Goal: Task Accomplishment & Management: Manage account settings

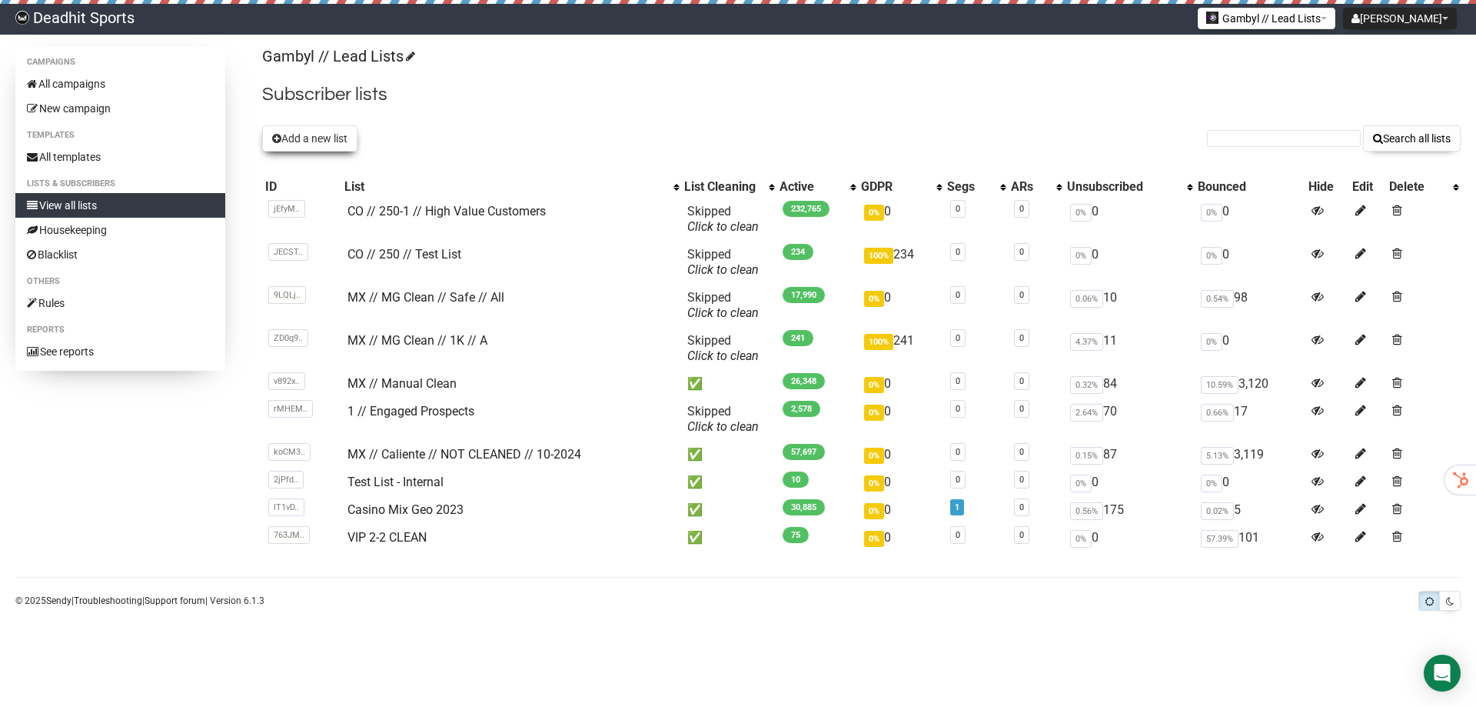
click at [308, 141] on button "Add a new list" at bounding box center [309, 138] width 95 height 26
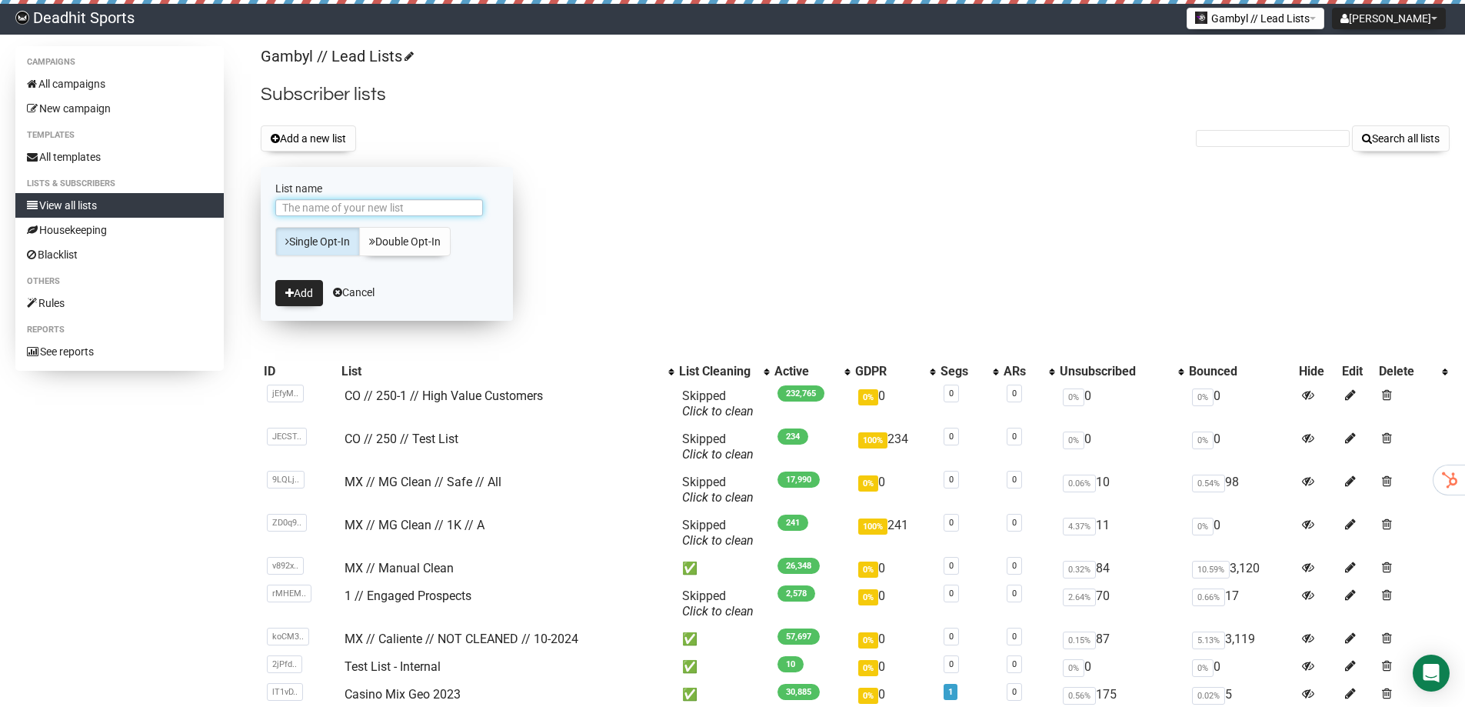
click at [330, 208] on input "List name" at bounding box center [379, 207] width 208 height 17
click at [330, 208] on input "CO //250k" at bounding box center [379, 207] width 208 height 17
type input "CO //250k // High Value"
click at [307, 289] on button "Add" at bounding box center [299, 293] width 48 height 26
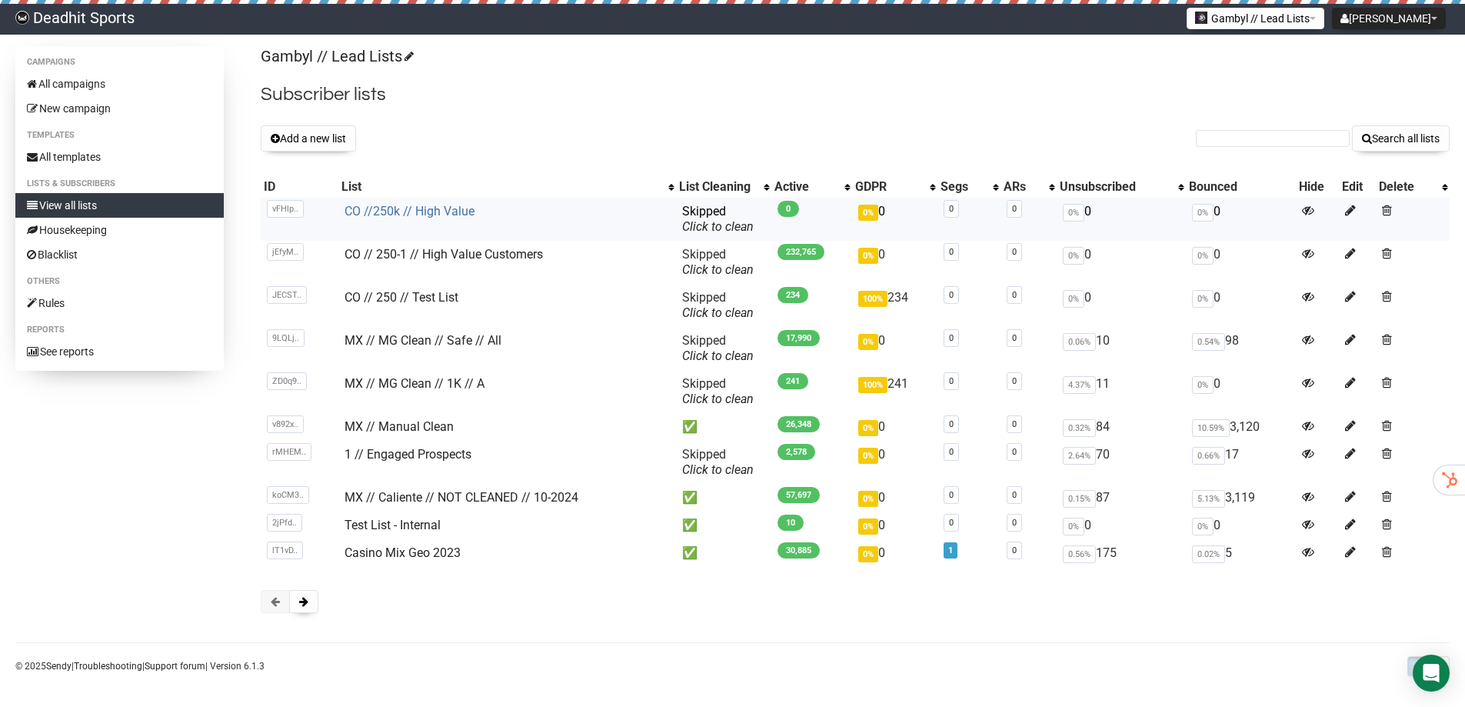
click at [411, 208] on link "CO //250k // High Value" at bounding box center [409, 211] width 130 height 15
click at [393, 207] on link "CO //250k // 1 // High Value" at bounding box center [420, 211] width 152 height 15
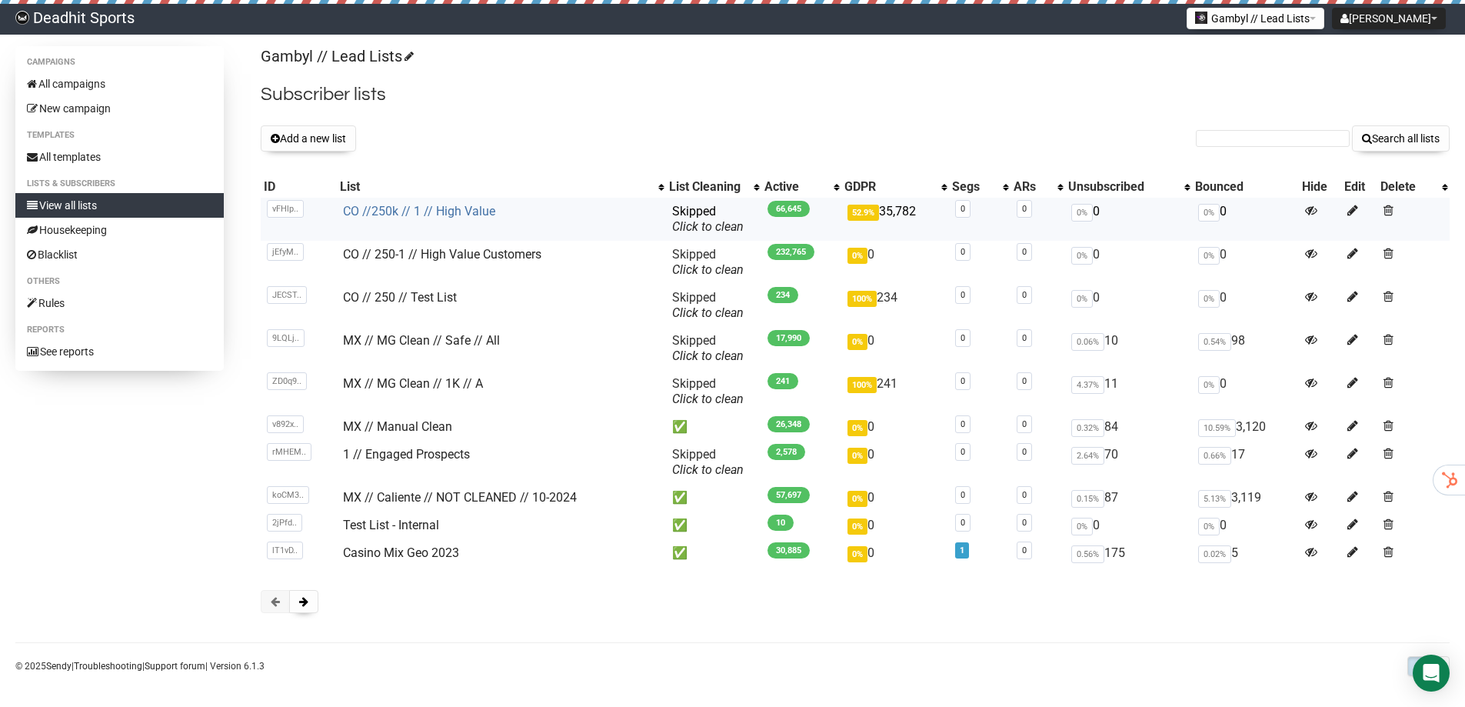
click at [384, 215] on link "CO //250k // 1 // High Value" at bounding box center [419, 211] width 152 height 15
click at [1351, 208] on icon at bounding box center [1352, 210] width 11 height 13
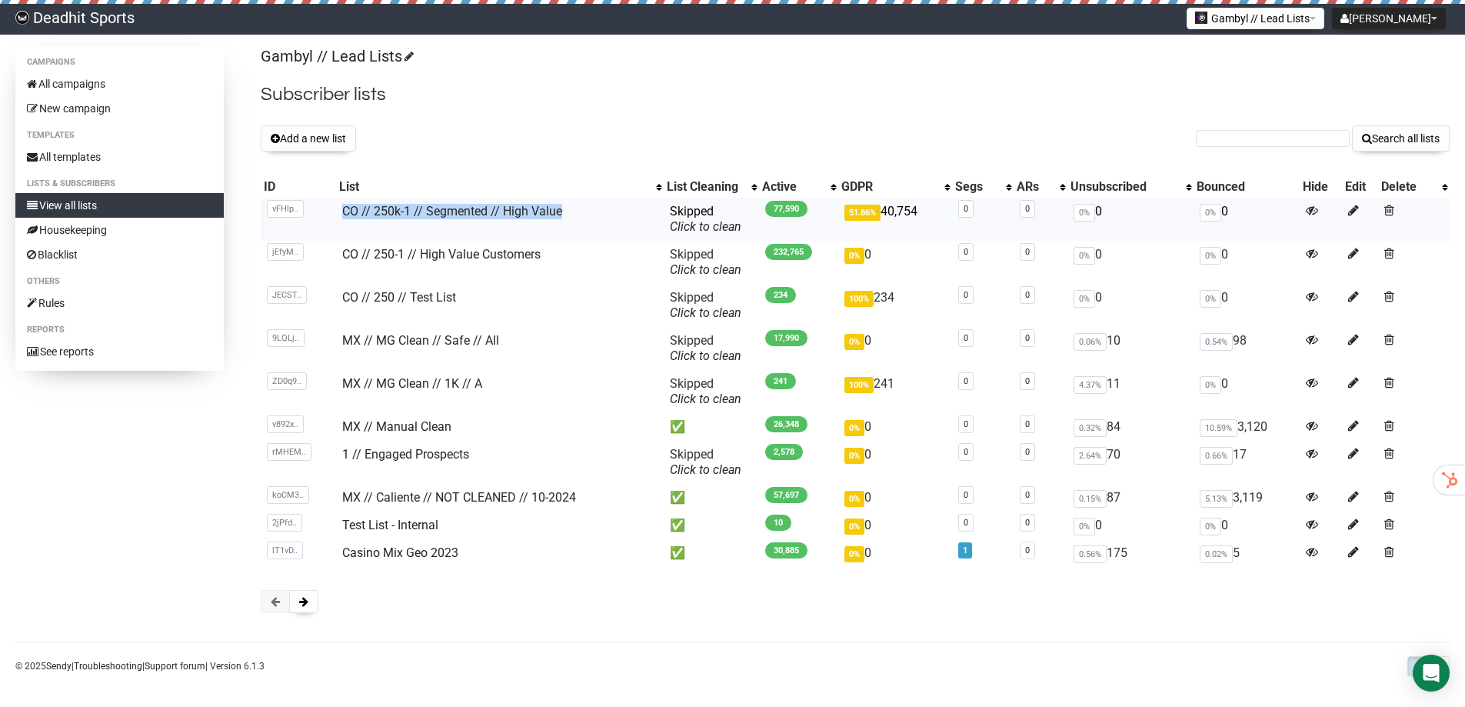
drag, startPoint x: 565, startPoint y: 211, endPoint x: 334, endPoint y: 203, distance: 230.8
click at [336, 203] on td "CO // 250k-1 // Segmented // High Value" at bounding box center [500, 219] width 328 height 43
copy link "CO // 250k-1 // Segmented // High Value"
click at [389, 211] on link "CO // 250k-1 // Segmented // High Value" at bounding box center [452, 211] width 220 height 15
click at [327, 145] on button "Add a new list" at bounding box center [308, 138] width 95 height 26
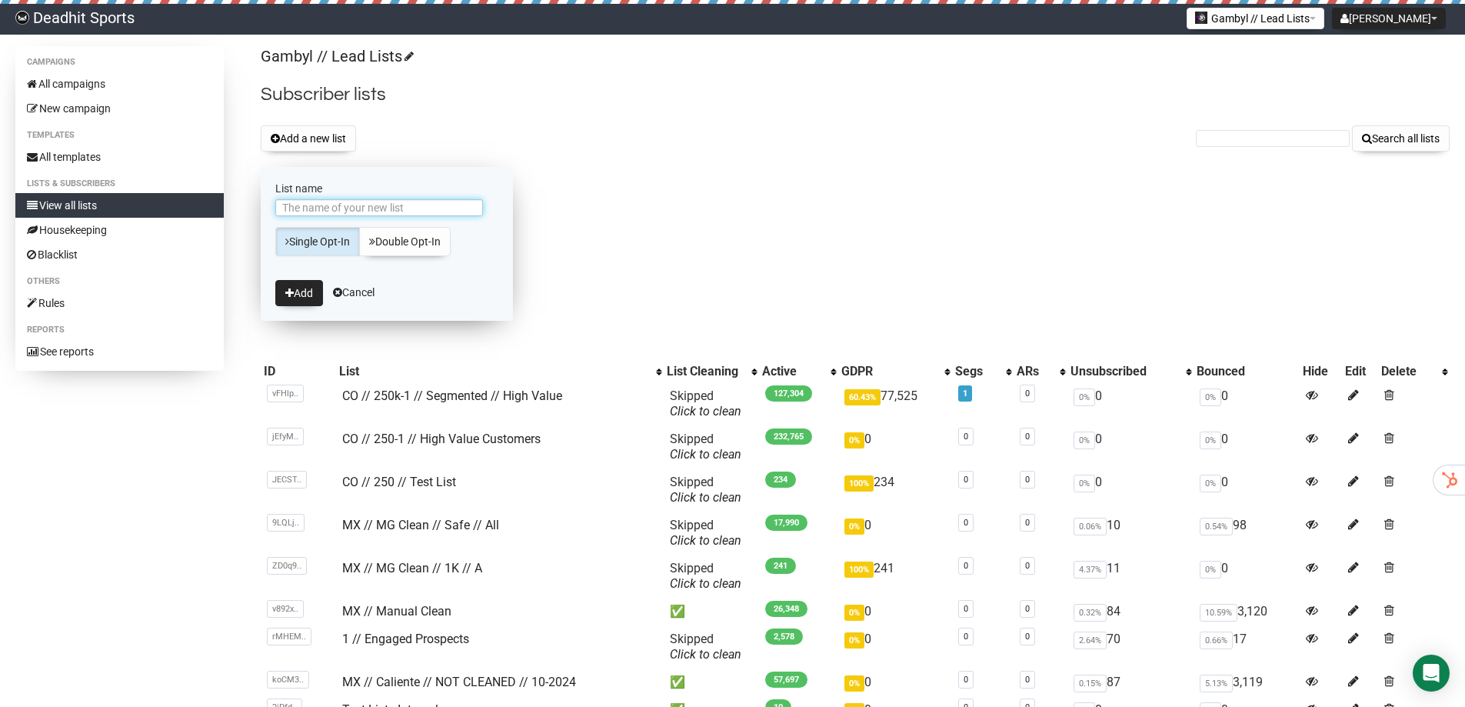
click at [380, 206] on input "List name" at bounding box center [379, 207] width 208 height 17
paste input "CO // 250k-1 // Segmented // High Value"
click at [341, 205] on input "CO // 250k-1 // Segmented // High Value" at bounding box center [379, 207] width 208 height 17
type input "CO // 250k-2 // Segmented // High Value"
click at [288, 299] on button "Add" at bounding box center [299, 293] width 48 height 26
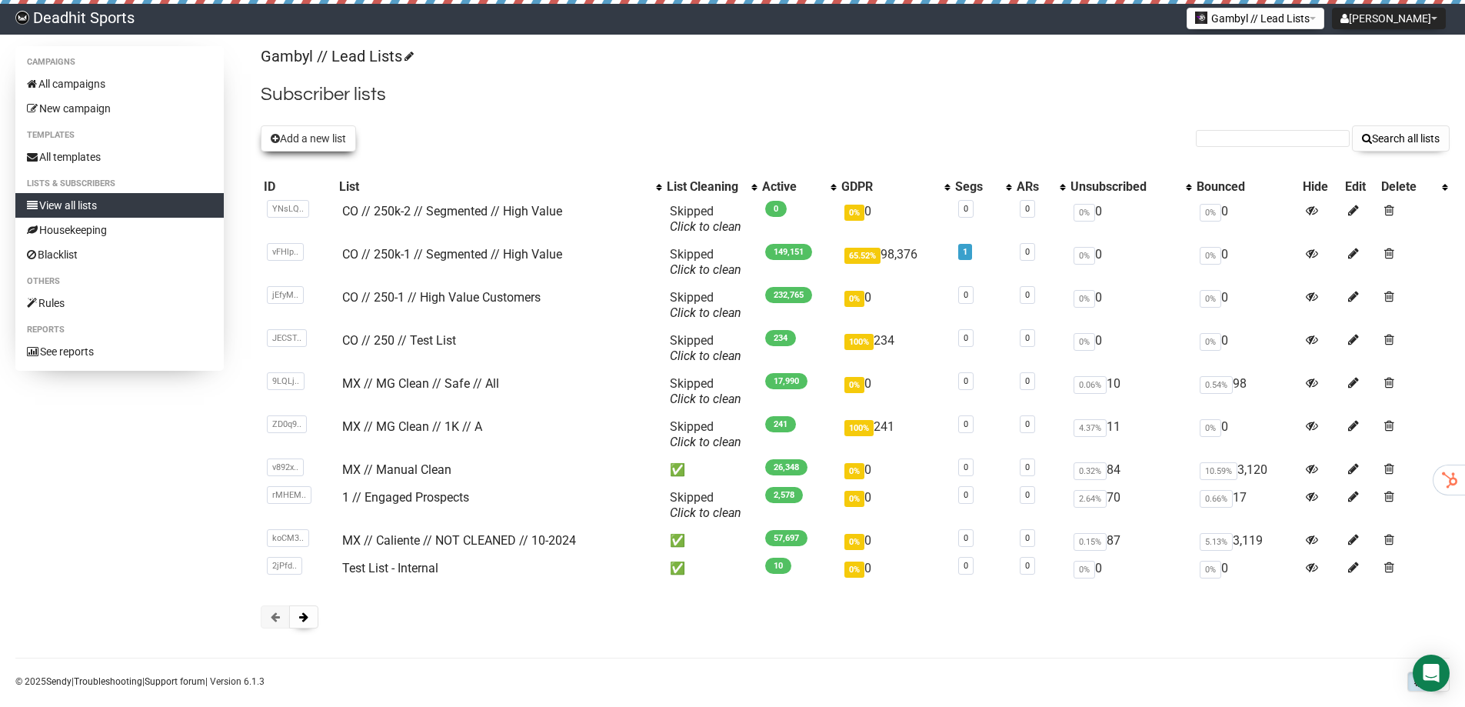
click at [301, 141] on button "Add a new list" at bounding box center [308, 138] width 95 height 26
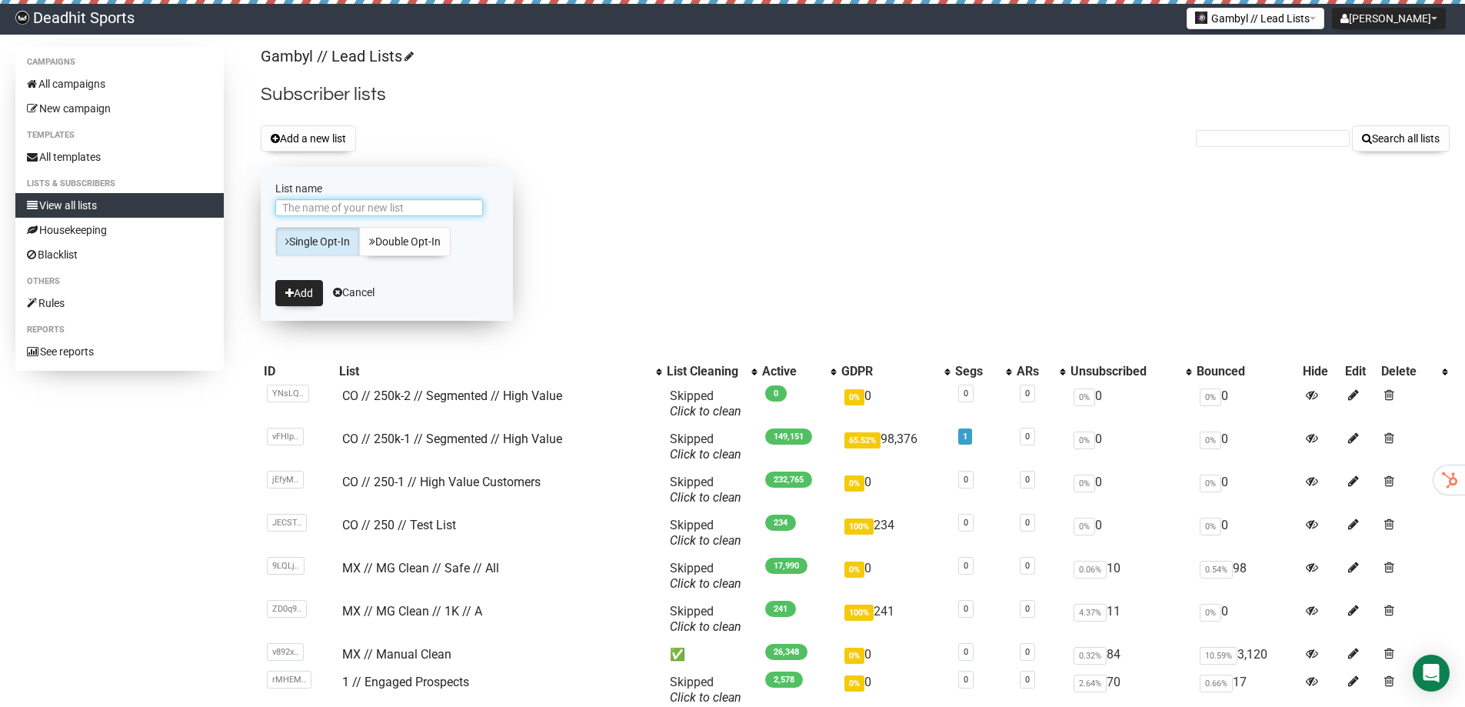
click at [337, 207] on input "List name" at bounding box center [379, 207] width 208 height 17
paste input "CO // 250k-1 // Segmented // High Value"
click at [341, 208] on input "CO // 250k-1 // Segmented // High Value" at bounding box center [379, 207] width 208 height 17
type input "CO // 250k-3 // Segmented // High Value"
click at [298, 295] on button "Add" at bounding box center [299, 293] width 48 height 26
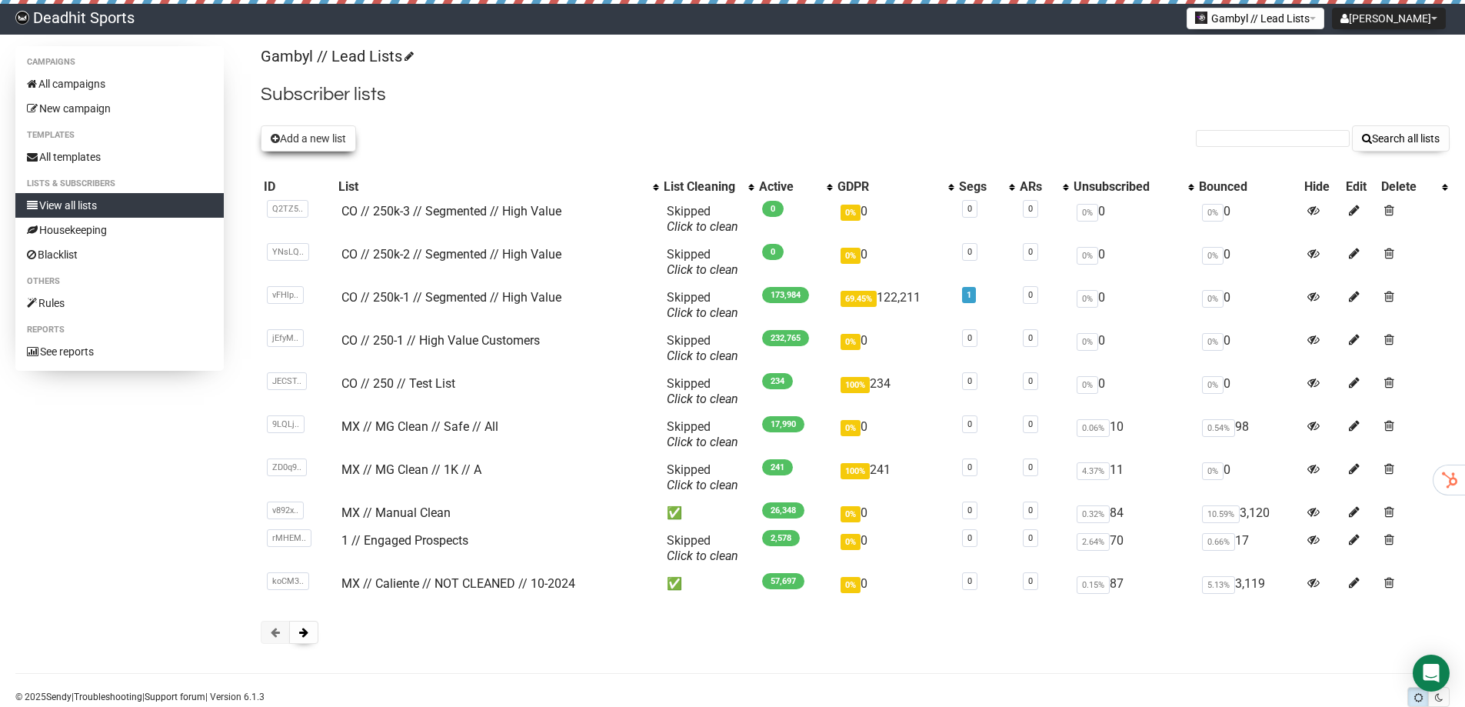
click at [309, 145] on button "Add a new list" at bounding box center [308, 138] width 95 height 26
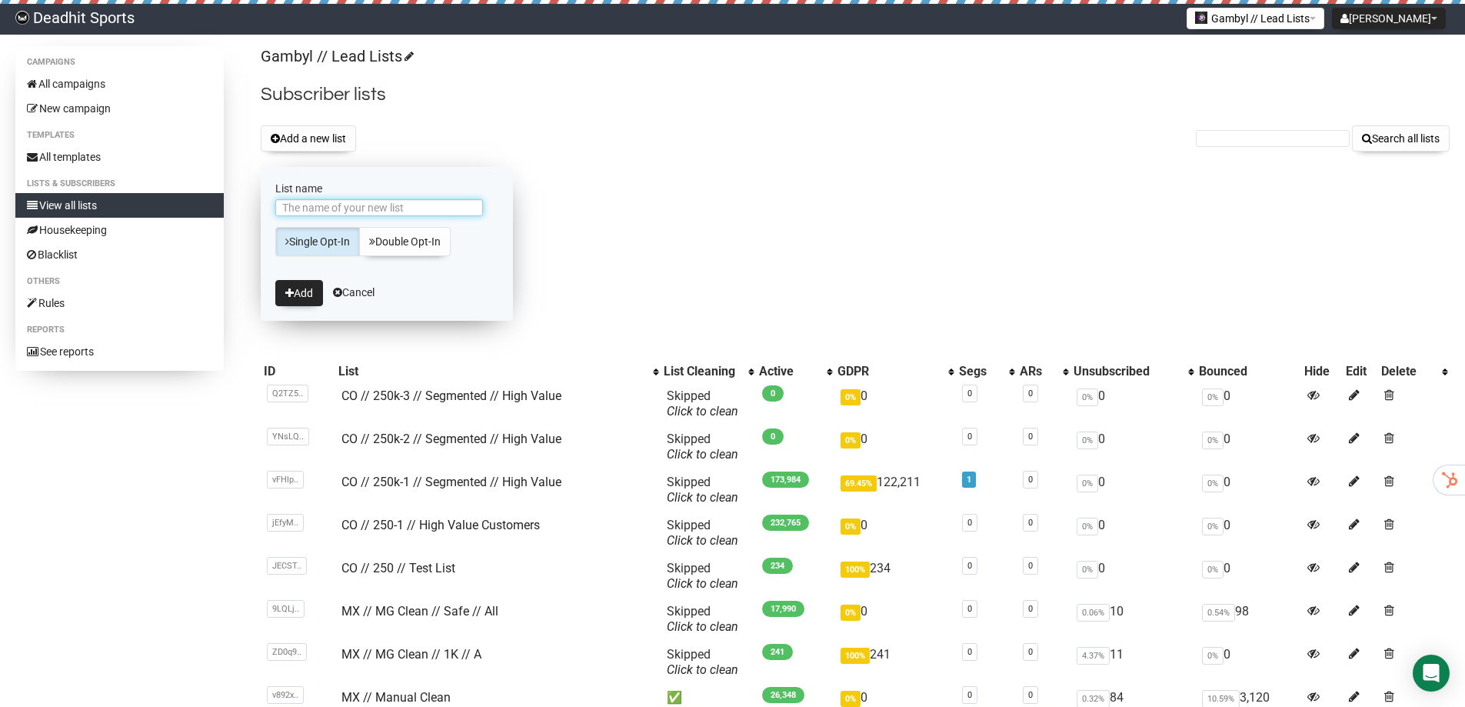
click at [342, 199] on input "List name" at bounding box center [379, 207] width 208 height 17
click at [342, 203] on input "List name" at bounding box center [379, 207] width 208 height 17
paste input "CO // 250k-1 // Segmented // High Value"
click at [340, 212] on input "CO // 250k-1 // Segmented // High Value" at bounding box center [379, 207] width 208 height 17
type input "CO // 250k-4 // Segmented // High Value"
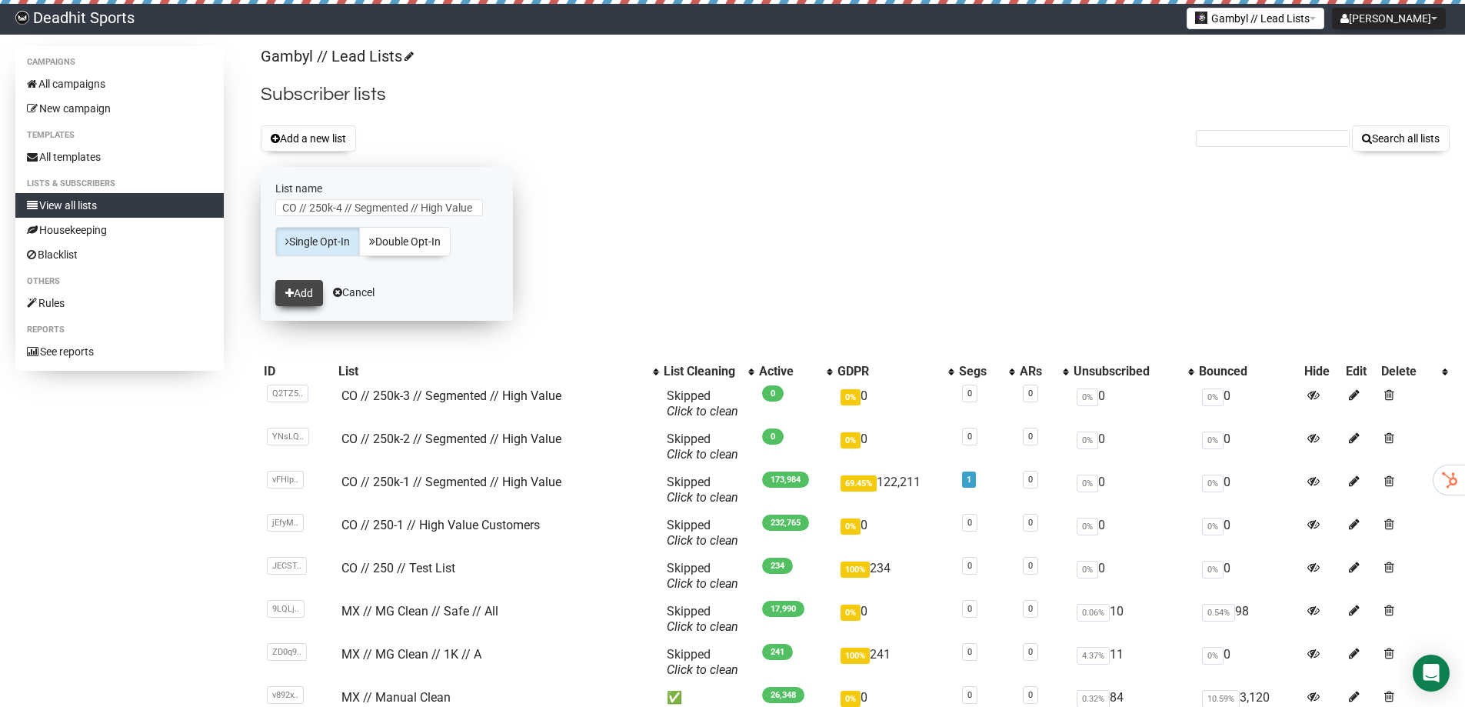
click at [304, 293] on button "Add" at bounding box center [299, 293] width 48 height 26
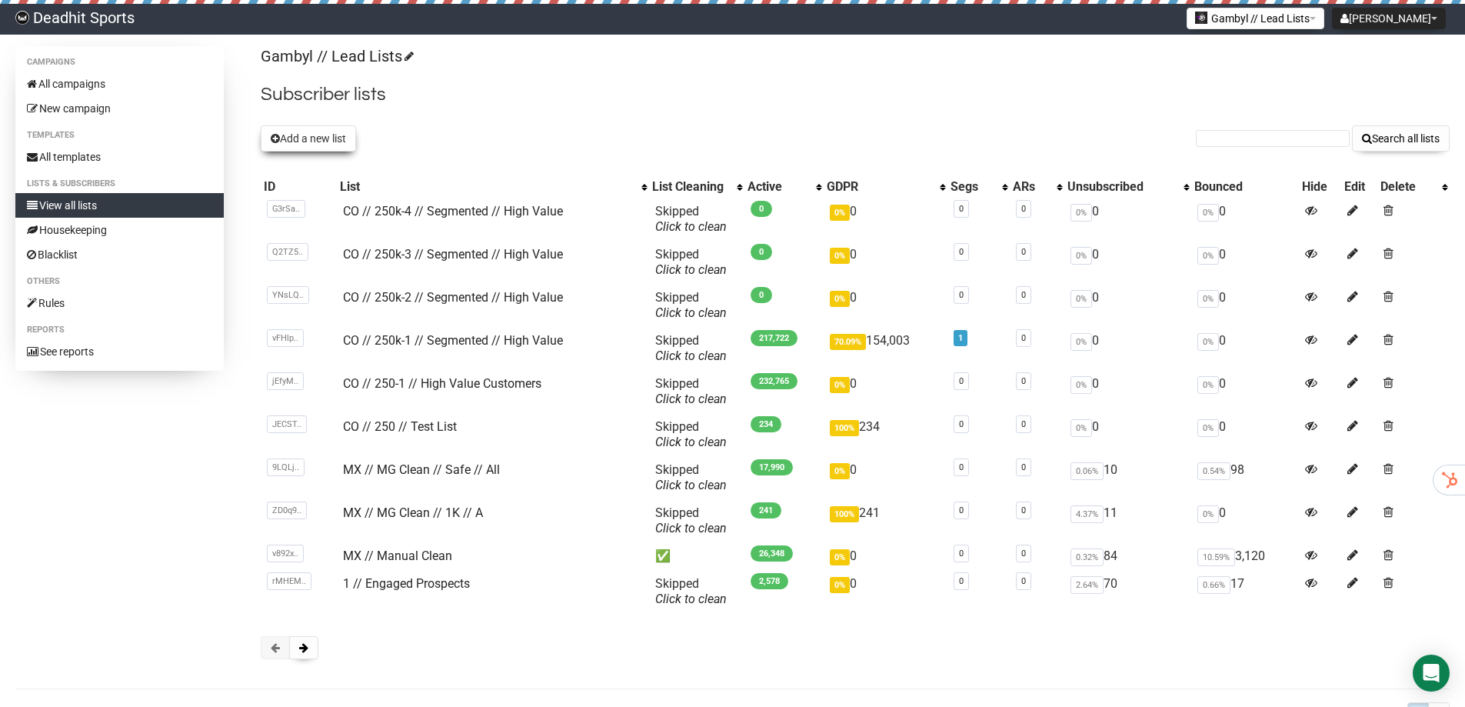
click at [287, 131] on button "Add a new list" at bounding box center [308, 138] width 95 height 26
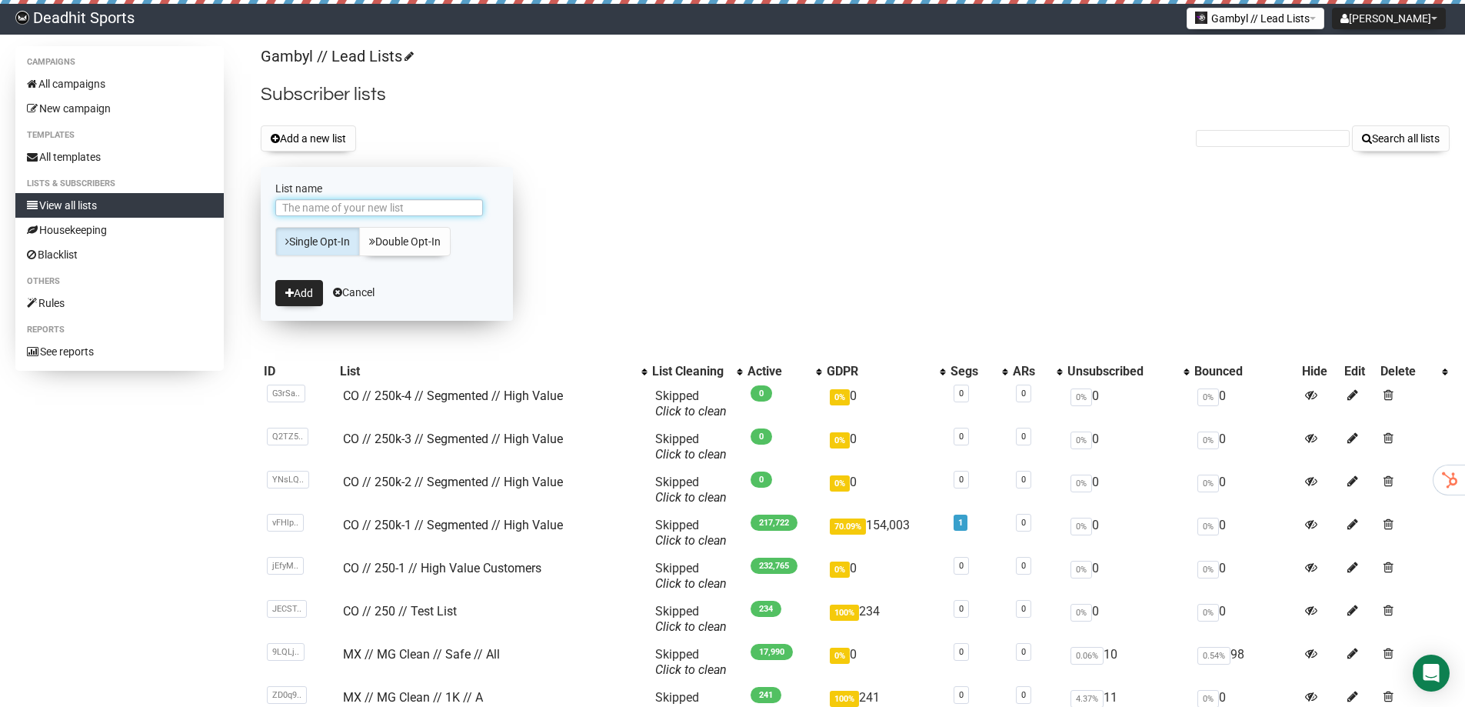
click at [382, 203] on input "List name" at bounding box center [379, 207] width 208 height 17
paste input "CO // 250k-1 // Segmented // High Value"
click at [341, 205] on input "CO // 250k-1 // Segmented // High Value" at bounding box center [379, 207] width 208 height 17
type input "CO // 250k-5 // Segmented // High Value"
click at [292, 288] on icon "submit" at bounding box center [289, 293] width 8 height 11
